Goal: Task Accomplishment & Management: Use online tool/utility

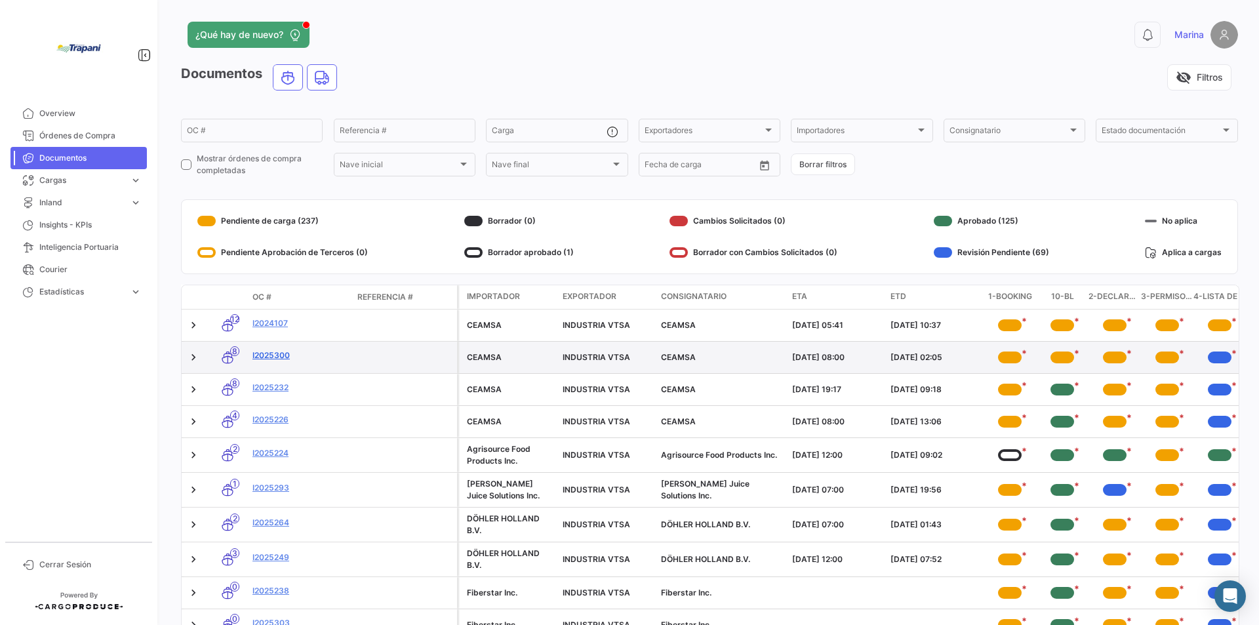
click at [297, 353] on link "I2025300" at bounding box center [299, 356] width 94 height 12
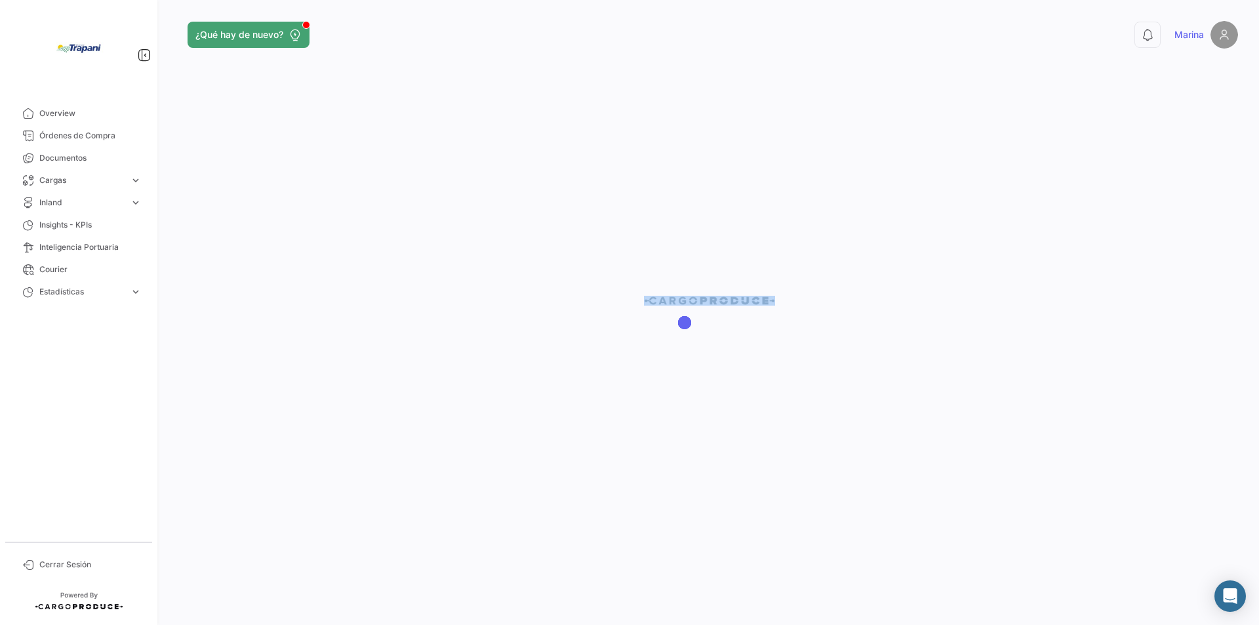
click at [297, 353] on div at bounding box center [709, 312] width 1099 height 625
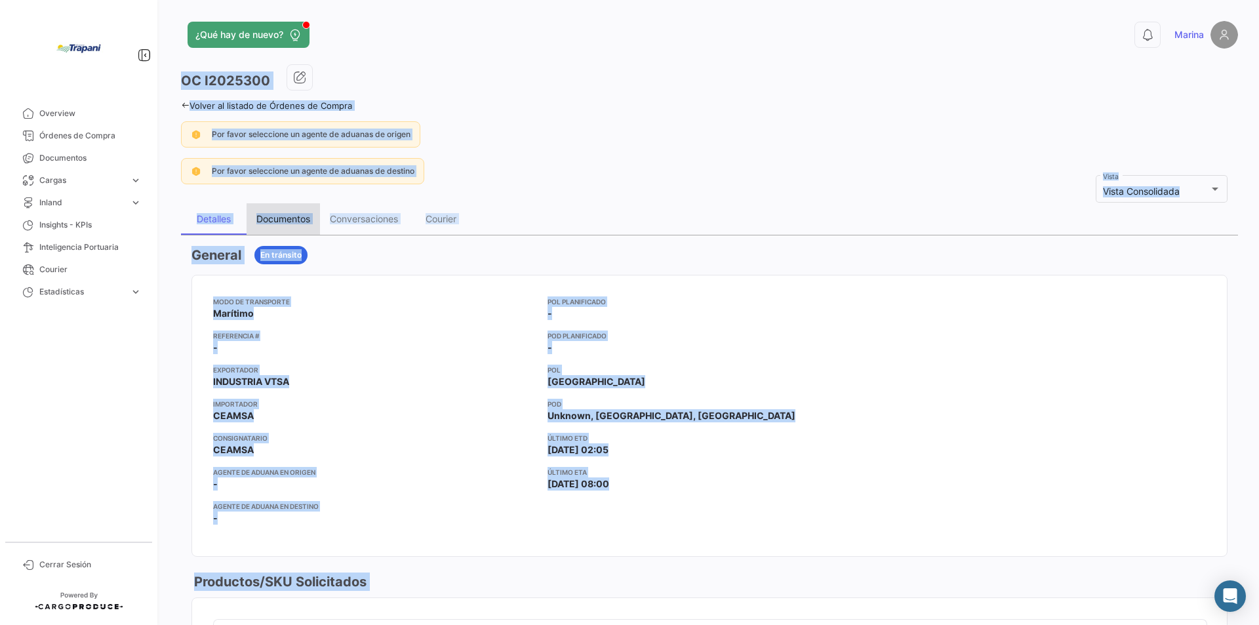
click at [279, 220] on div "Documentos" at bounding box center [283, 218] width 54 height 11
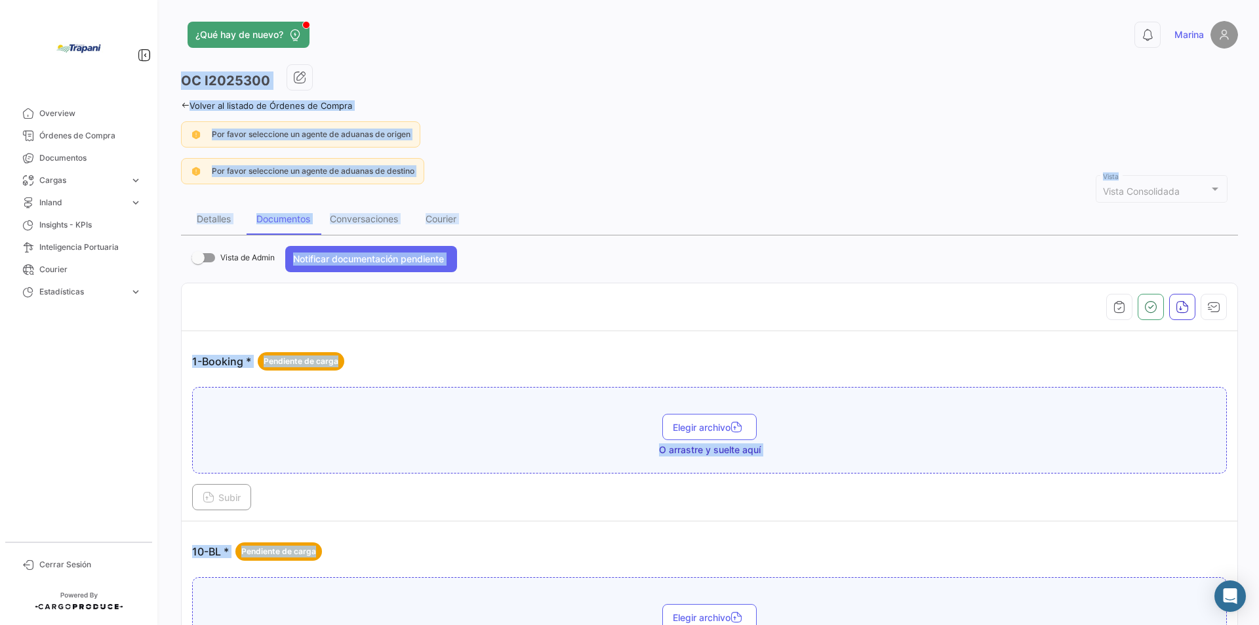
click at [371, 412] on div "Elegir archivo O arrastre y suelte aquí" at bounding box center [709, 430] width 1035 height 87
click at [410, 419] on div "Elegir archivo O arrastre y suelte aquí" at bounding box center [709, 435] width 1020 height 43
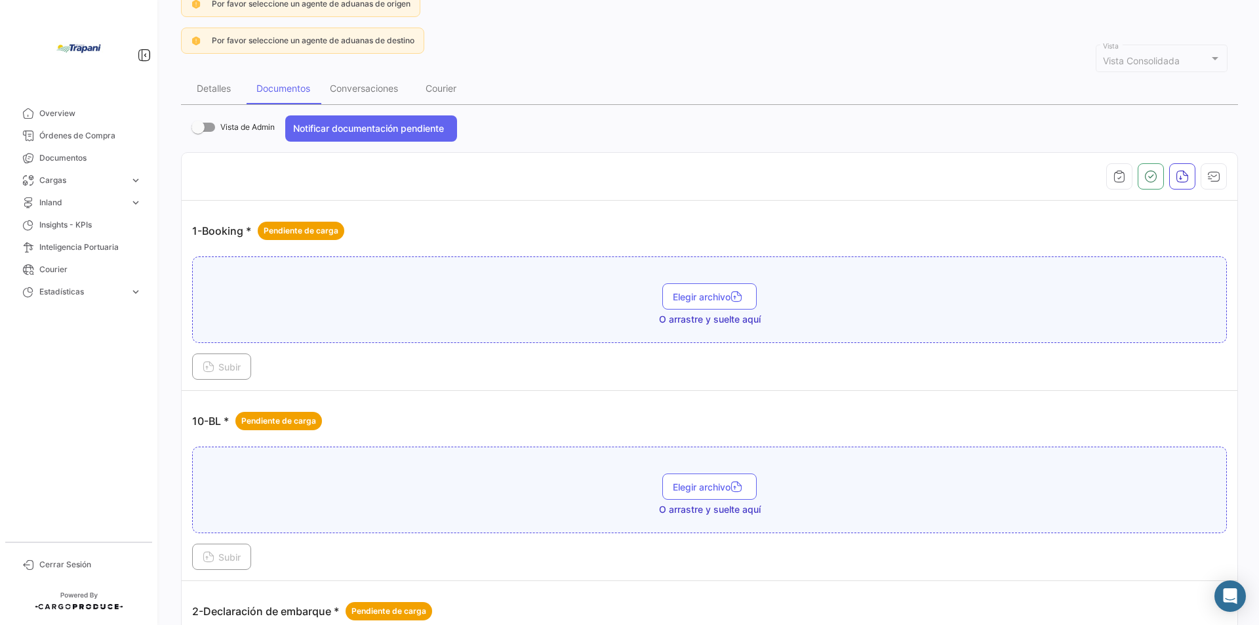
scroll to position [131, 0]
drag, startPoint x: 327, startPoint y: 473, endPoint x: 322, endPoint y: 485, distance: 12.7
click at [319, 485] on div "Elegir archivo O arrastre y suelte aquí" at bounding box center [709, 494] width 1020 height 43
click at [233, 562] on button "Subir" at bounding box center [221, 556] width 59 height 26
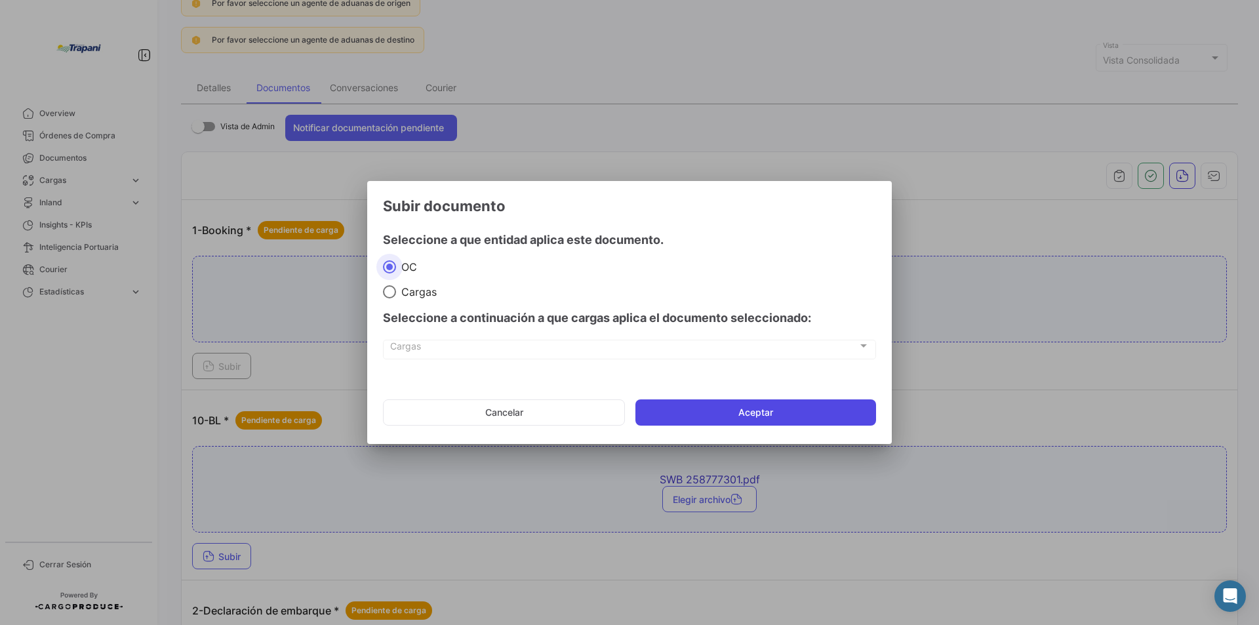
click at [719, 407] on button "Aceptar" at bounding box center [755, 412] width 241 height 26
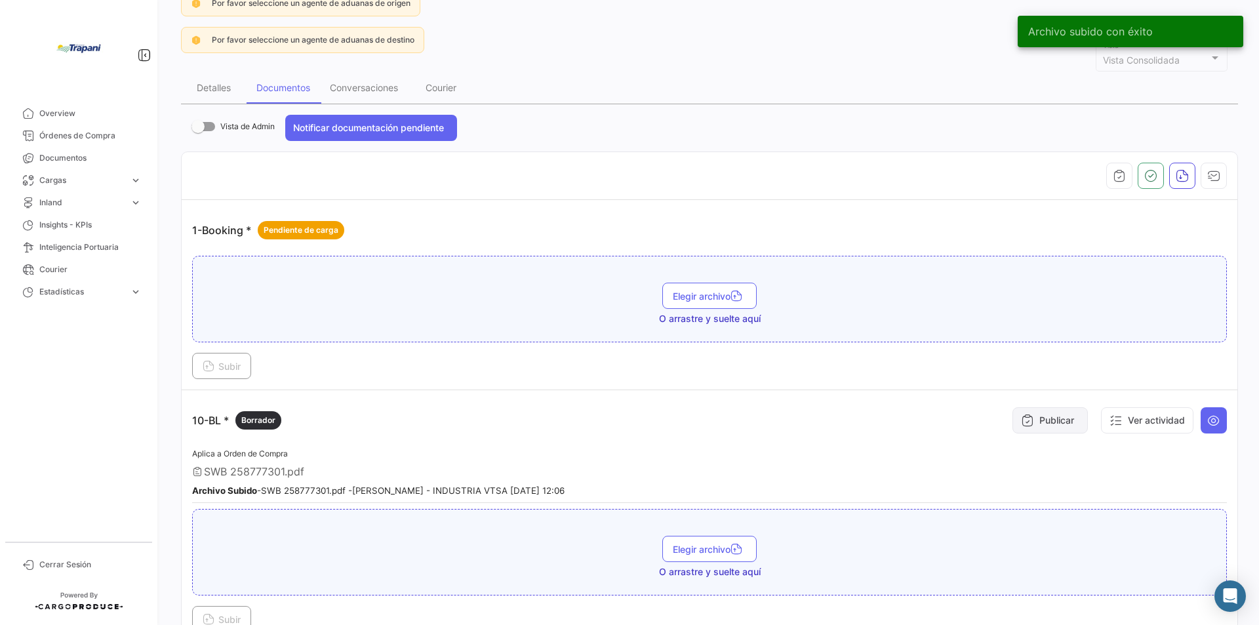
click at [1041, 416] on button "Publicar" at bounding box center [1050, 420] width 75 height 26
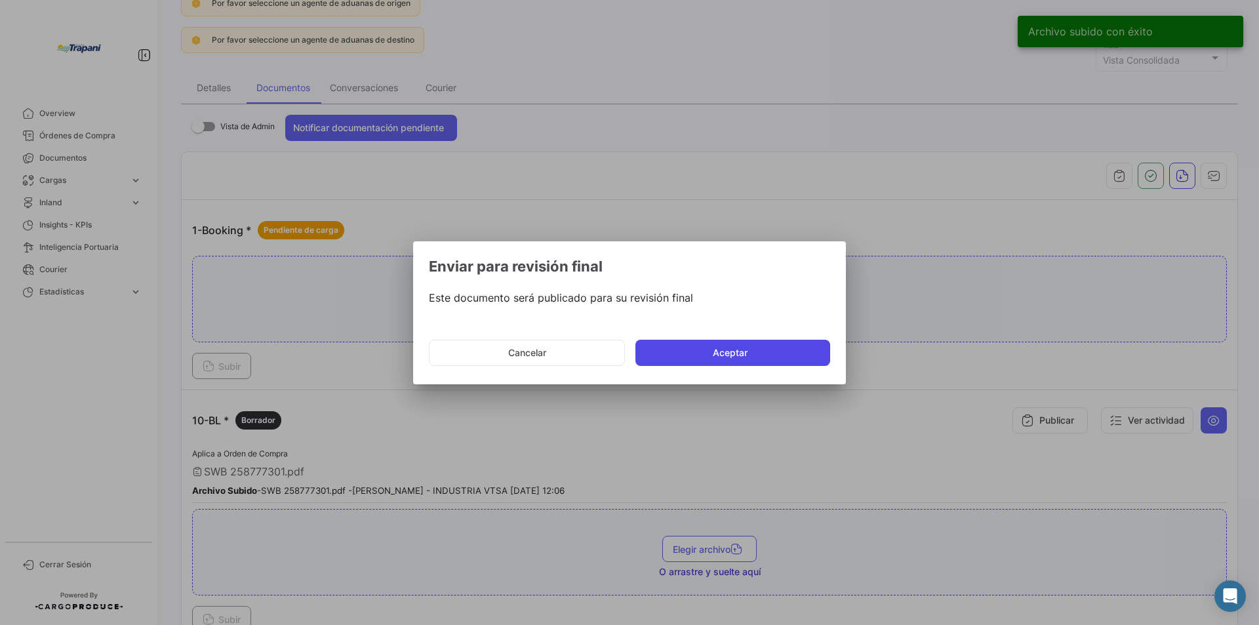
click at [727, 352] on button "Aceptar" at bounding box center [732, 353] width 195 height 26
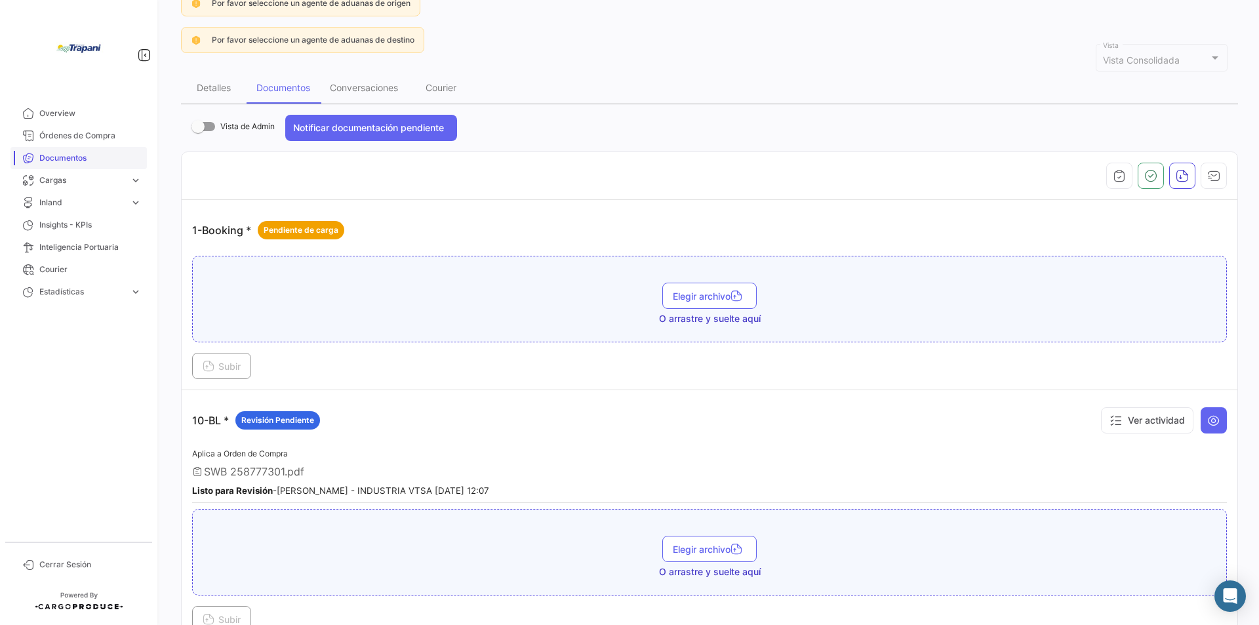
click at [69, 157] on span "Documentos" at bounding box center [90, 158] width 102 height 12
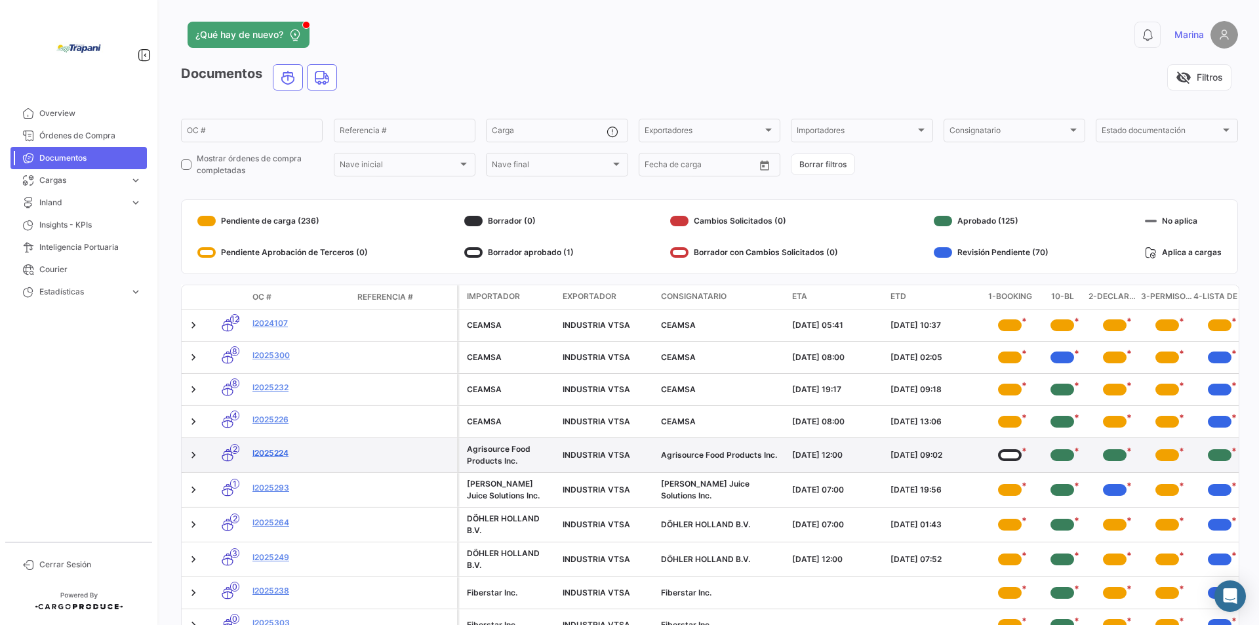
click at [264, 455] on link "I2025224" at bounding box center [299, 453] width 94 height 12
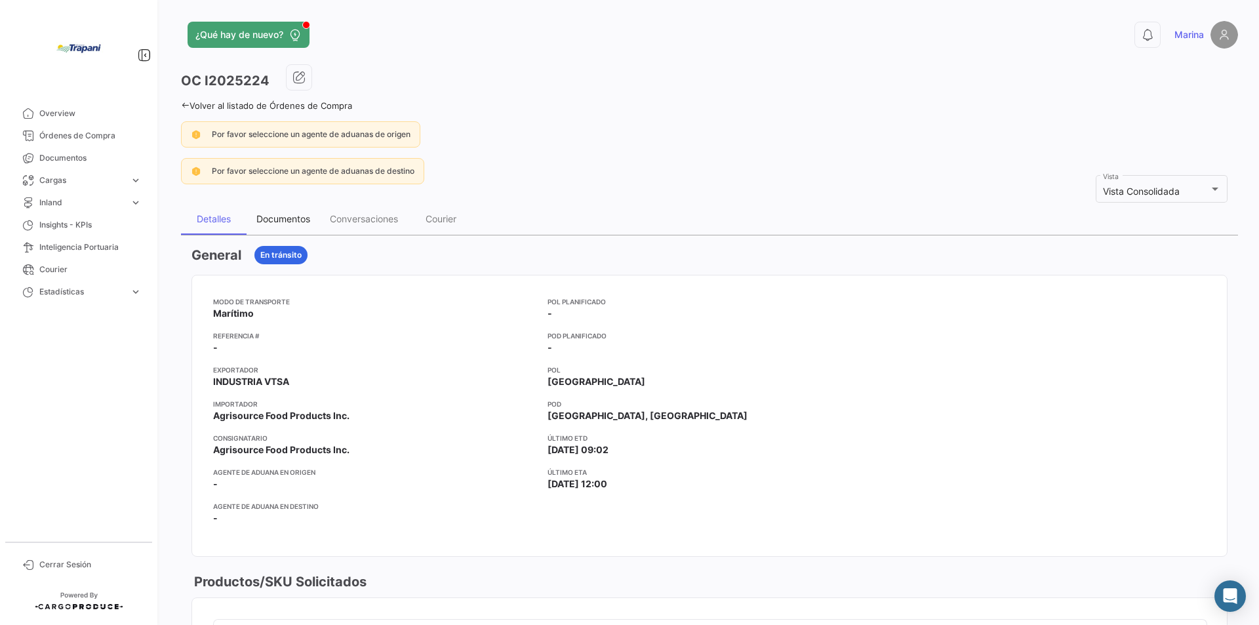
click at [277, 215] on div "Documentos" at bounding box center [283, 218] width 54 height 11
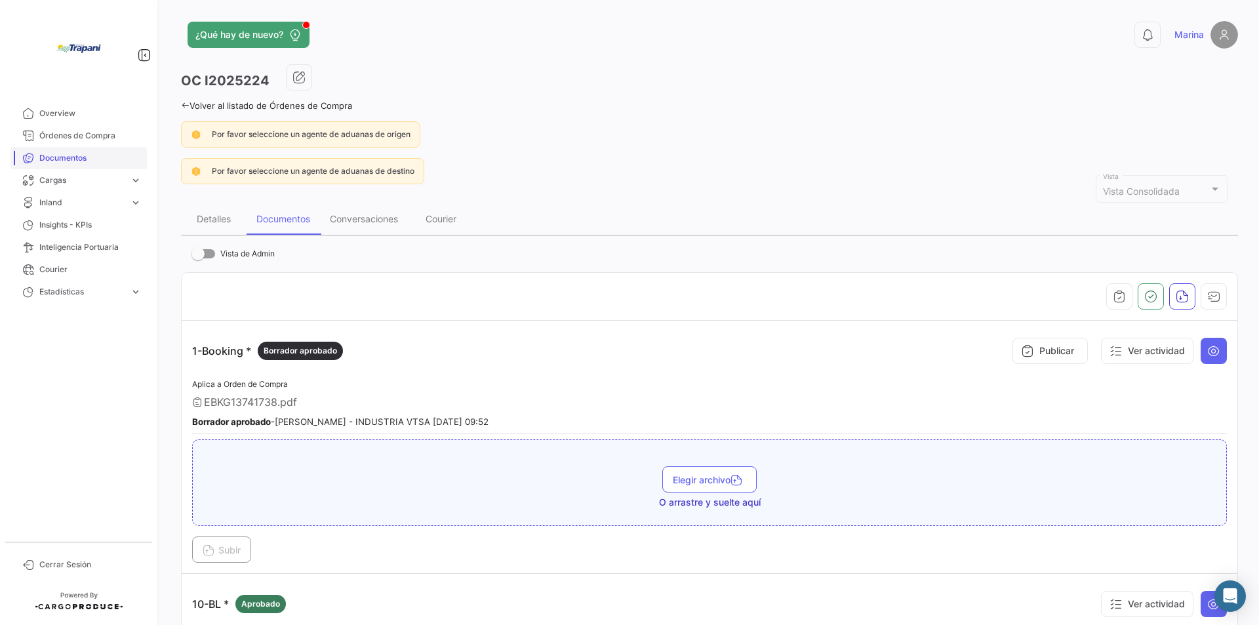
click at [68, 152] on span "Documentos" at bounding box center [90, 158] width 102 height 12
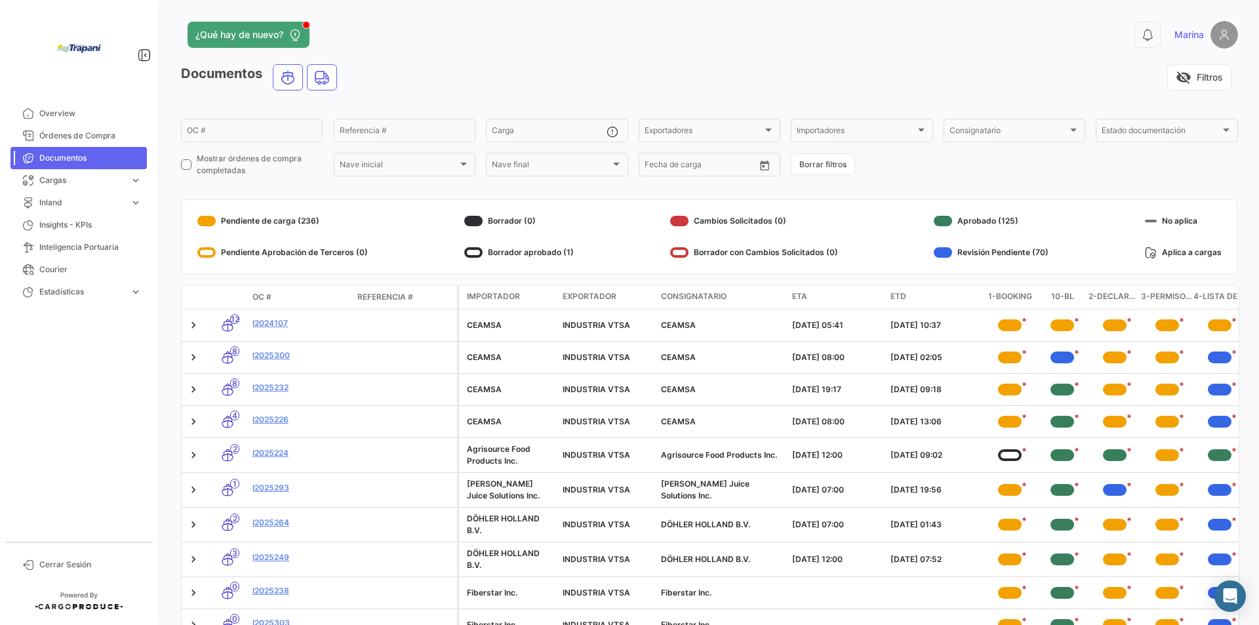
click at [279, 292] on div "OC #" at bounding box center [299, 297] width 94 height 12
click at [71, 161] on span "Documentos" at bounding box center [90, 158] width 102 height 12
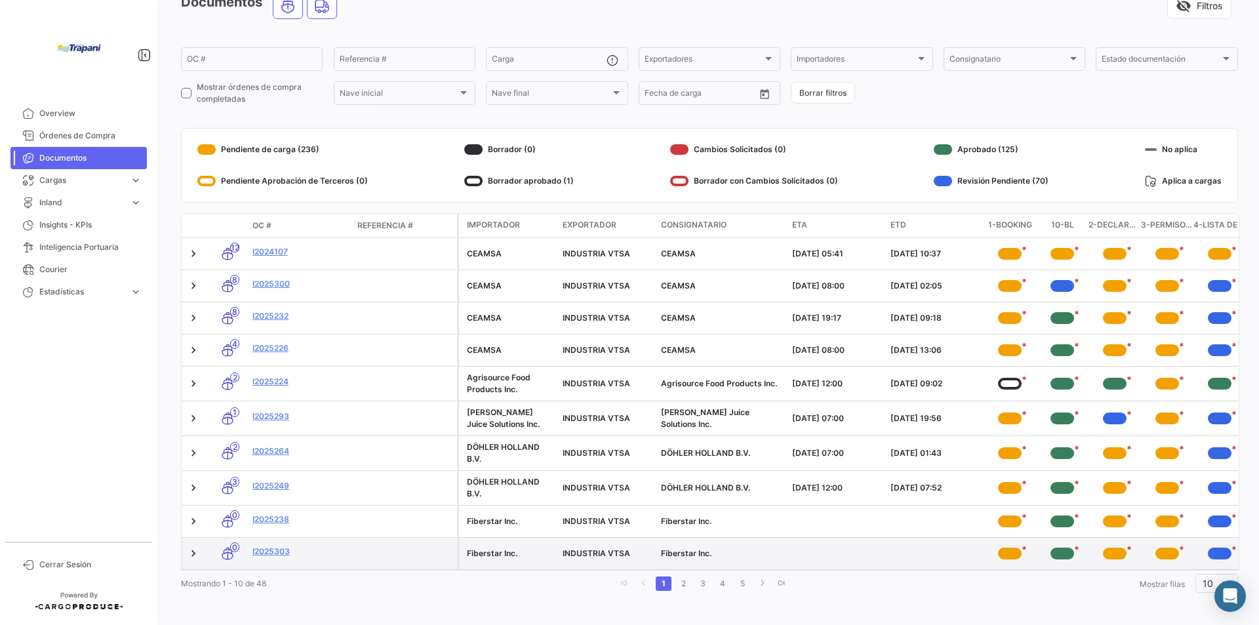
scroll to position [85, 0]
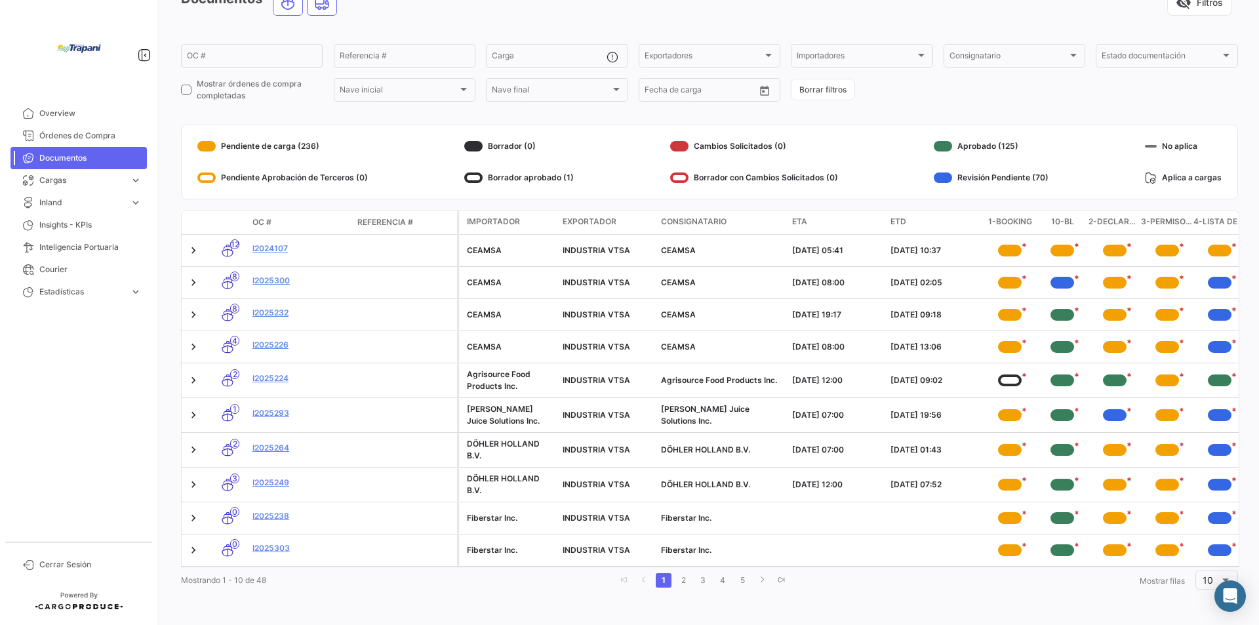
click at [256, 216] on span "OC #" at bounding box center [261, 222] width 19 height 12
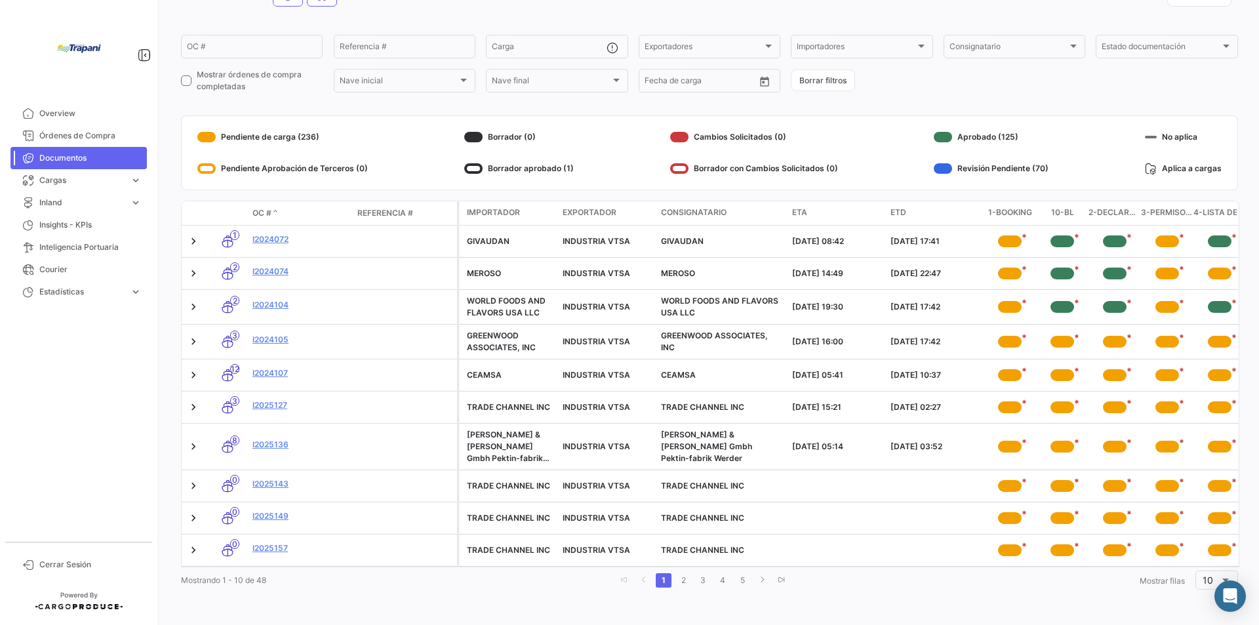
click at [256, 205] on datatable-header-cell "OC #" at bounding box center [299, 213] width 105 height 22
click at [275, 212] on span at bounding box center [276, 213] width 8 height 12
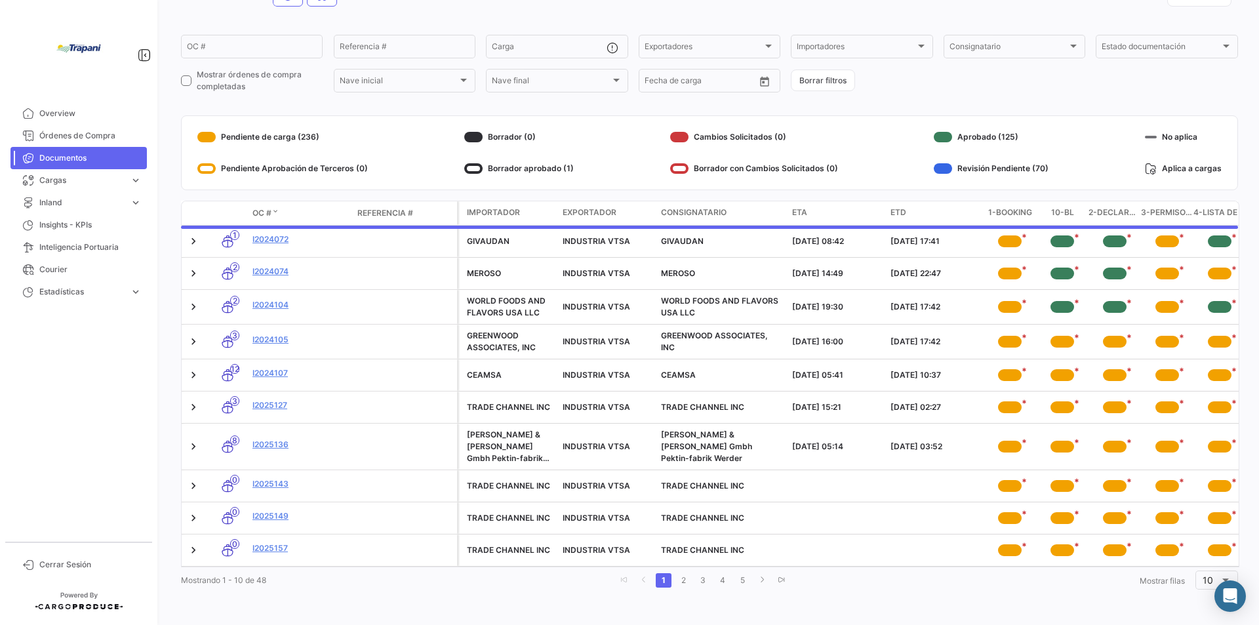
scroll to position [77, 0]
